Goal: Book appointment/travel/reservation

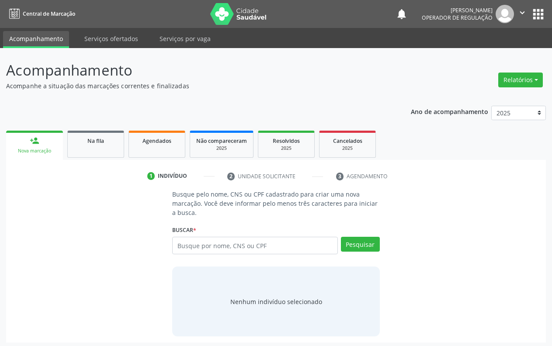
scroll to position [3, 0]
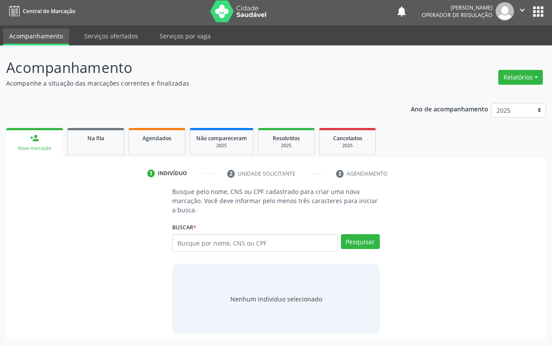
click at [190, 242] on input "text" at bounding box center [255, 242] width 166 height 17
type input "brennda da [PERSON_NAME]"
click at [352, 238] on button "Pesquisar" at bounding box center [360, 241] width 39 height 15
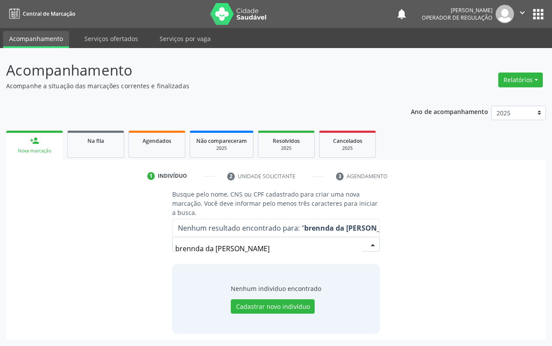
scroll to position [0, 0]
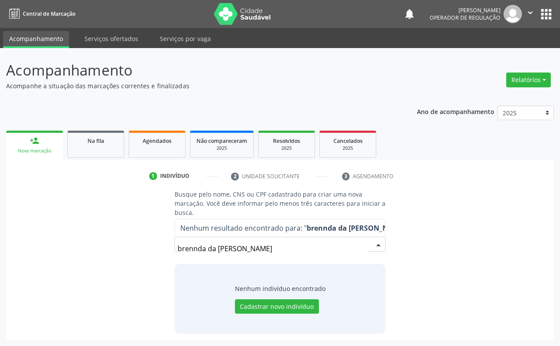
click at [303, 252] on input "brennda da [PERSON_NAME]" at bounding box center [273, 248] width 190 height 17
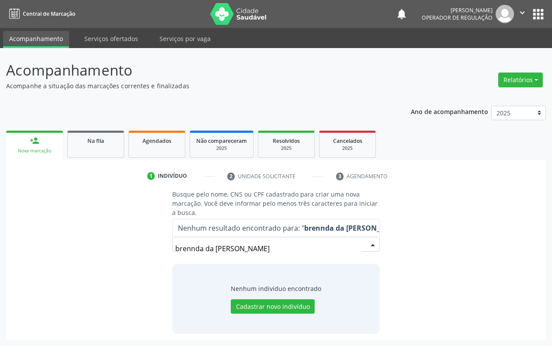
click at [368, 254] on div "brennda da [PERSON_NAME] resultado encontrado para: " brennda da [PERSON_NAME] …" at bounding box center [276, 247] width 208 height 21
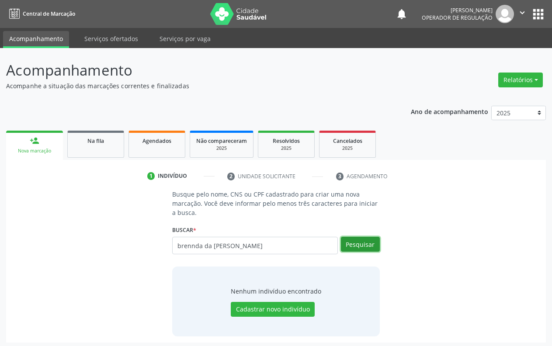
click at [371, 248] on button "Pesquisar" at bounding box center [360, 244] width 39 height 15
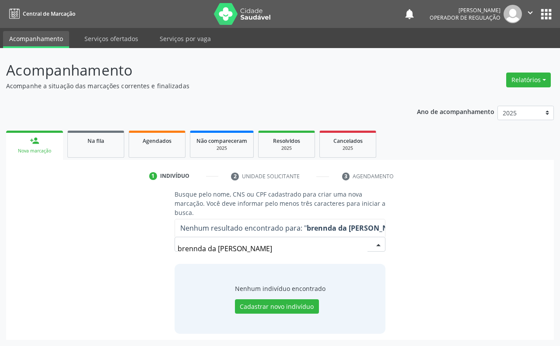
drag, startPoint x: 267, startPoint y: 252, endPoint x: 152, endPoint y: 174, distance: 139.8
click at [143, 240] on div "Busque pelo nome, CNS ou CPF cadastrado para criar uma nova marcação. Você deve…" at bounding box center [279, 262] width 535 height 144
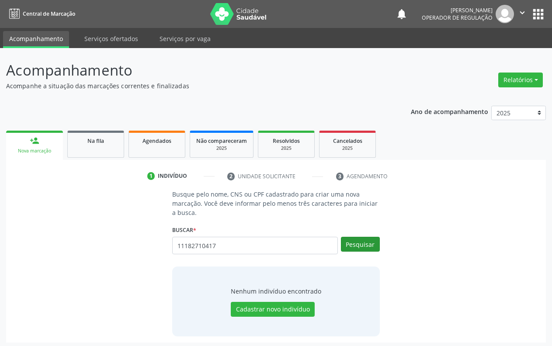
type input "11182710417"
click at [358, 249] on button "Pesquisar" at bounding box center [360, 244] width 39 height 15
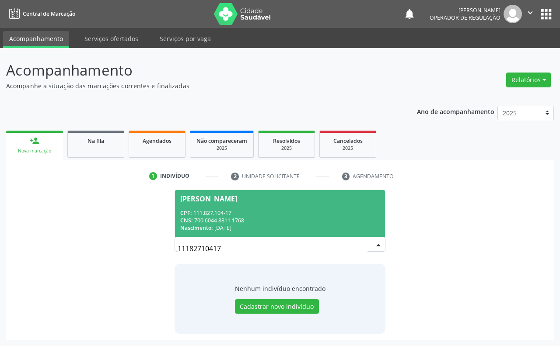
click at [305, 214] on div "CPF: 111.827.104-17" at bounding box center [279, 213] width 199 height 7
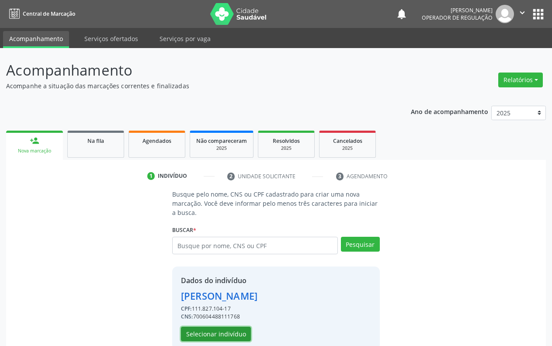
click at [237, 332] on button "Selecionar indivíduo" at bounding box center [216, 334] width 70 height 15
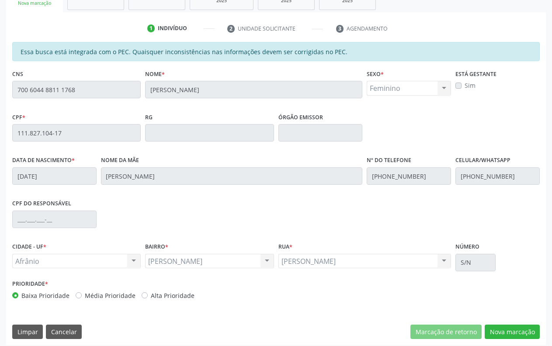
scroll to position [153, 0]
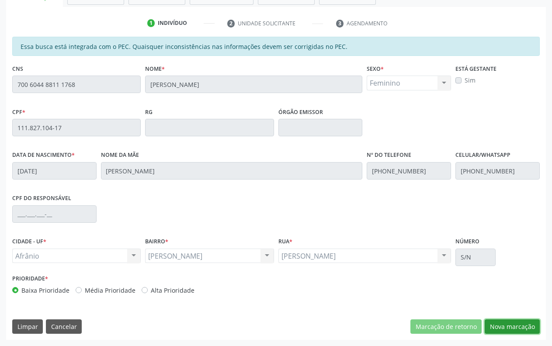
click at [515, 324] on button "Nova marcação" at bounding box center [512, 327] width 55 height 15
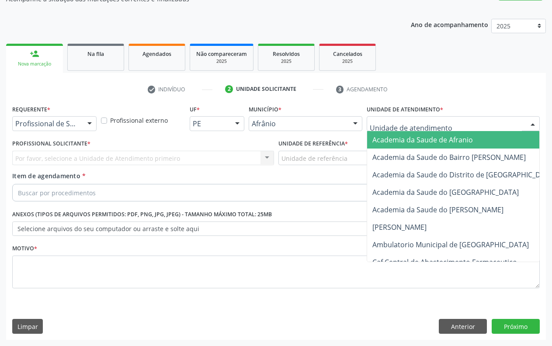
click at [466, 126] on div at bounding box center [453, 123] width 173 height 15
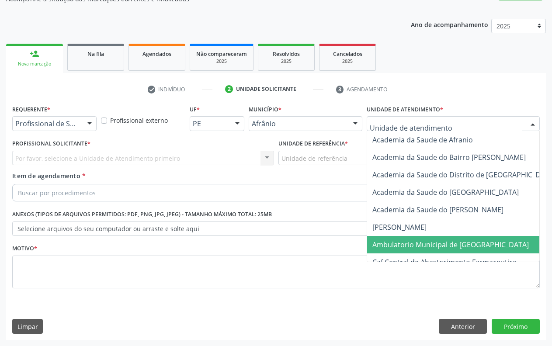
click at [462, 240] on span "Ambulatorio Municipal de [GEOGRAPHIC_DATA]" at bounding box center [451, 245] width 157 height 10
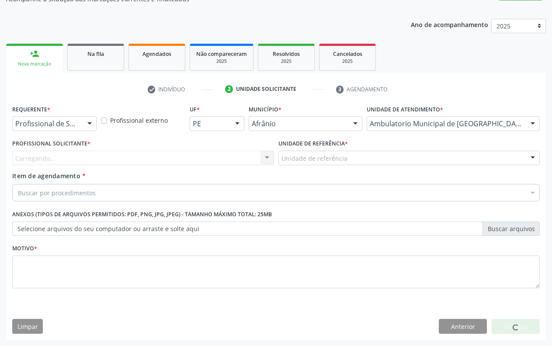
click at [259, 160] on div "Carregando... Nenhum resultado encontrado para: " " Não há nenhuma opção para s…" at bounding box center [143, 158] width 262 height 15
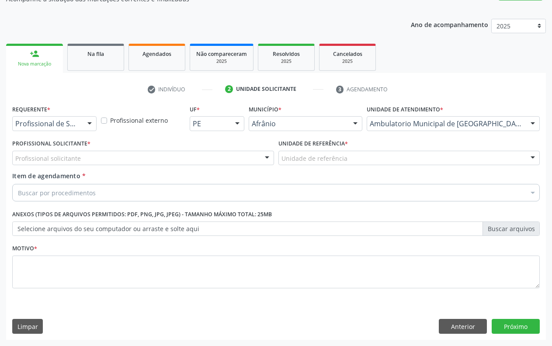
click at [262, 161] on div at bounding box center [267, 158] width 13 height 15
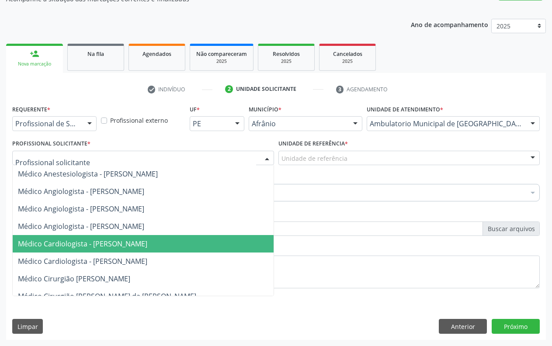
click at [147, 244] on span "Médico Cardiologista - [PERSON_NAME]" at bounding box center [82, 244] width 129 height 10
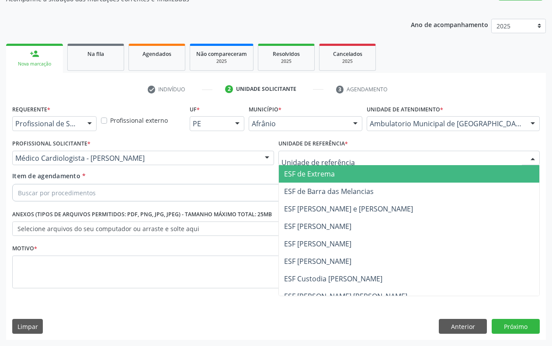
click at [336, 175] on span "ESF de Extrema" at bounding box center [409, 173] width 261 height 17
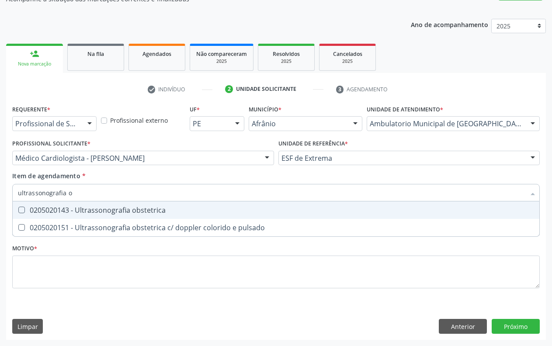
type input "ultrassonografia ob"
click at [88, 211] on div "0205020143 - Ultrassonografia obstetrica" at bounding box center [276, 210] width 517 height 7
checkbox obstetrica "true"
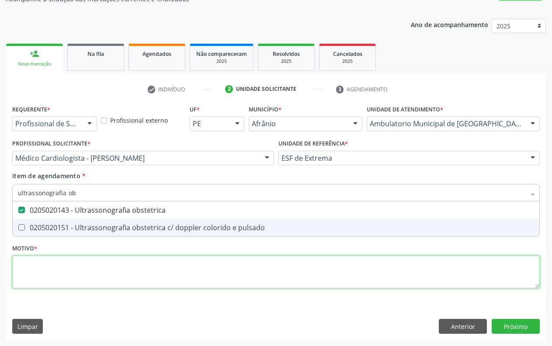
click at [36, 267] on div "Requerente * Profissional de Saúde Profissional de Saúde Paciente Nenhum result…" at bounding box center [276, 202] width 528 height 198
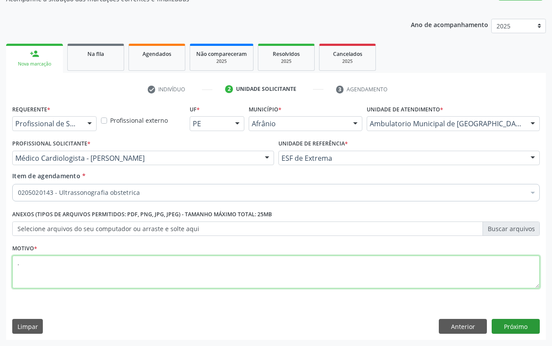
type textarea "."
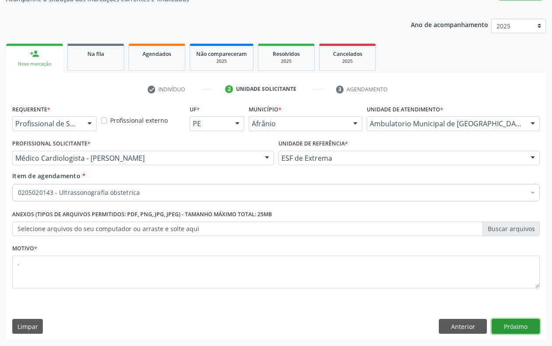
click at [507, 323] on button "Próximo" at bounding box center [516, 326] width 48 height 15
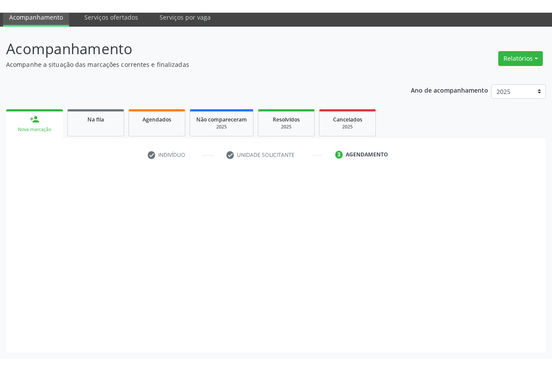
scroll to position [34, 0]
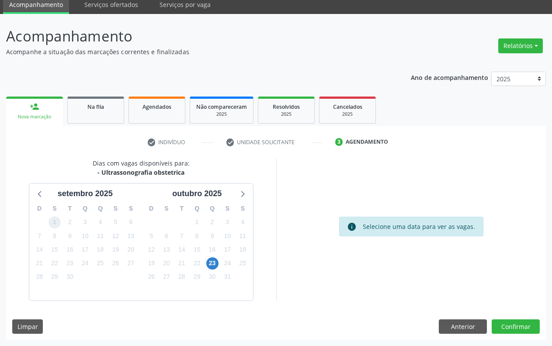
click at [55, 222] on span "1" at bounding box center [55, 223] width 12 height 12
click at [455, 329] on button "Anterior" at bounding box center [463, 327] width 48 height 15
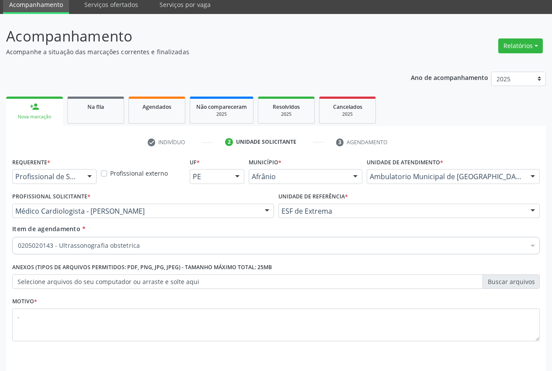
click at [59, 108] on link "person_add Nova marcação" at bounding box center [34, 111] width 57 height 29
